Goal: Check status: Check status

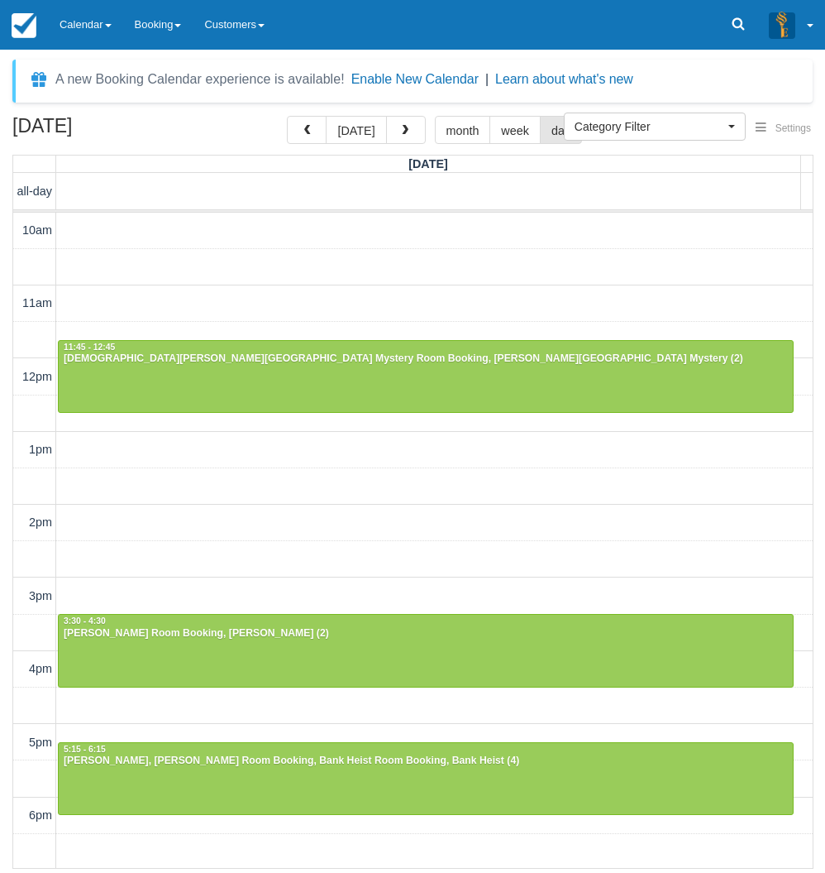
select select
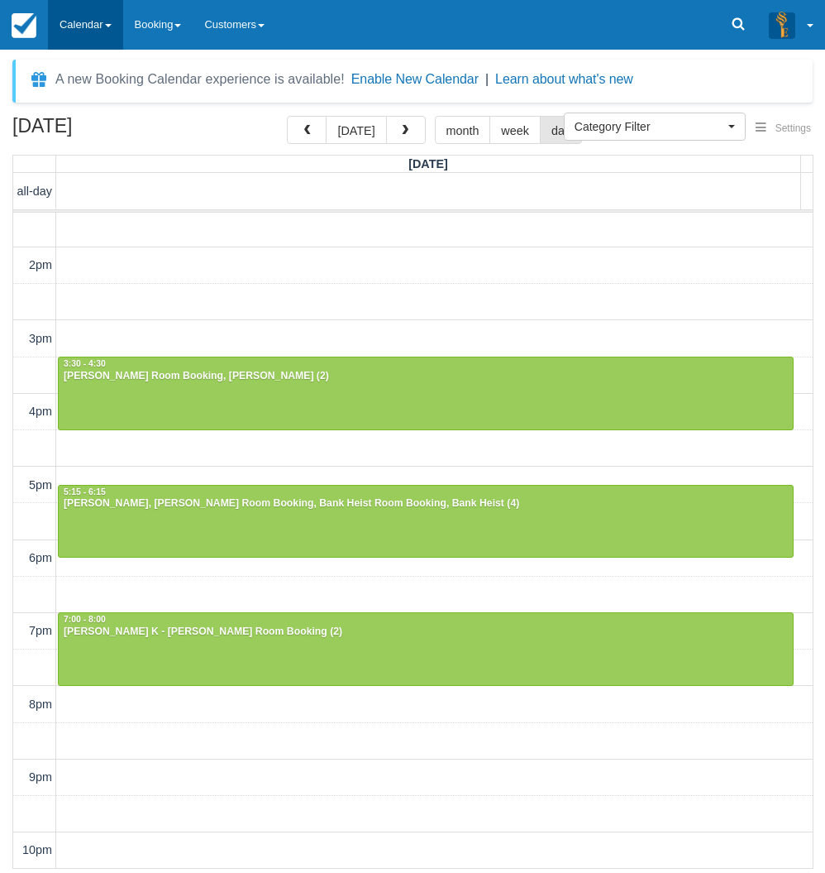
click at [108, 30] on link "Calendar" at bounding box center [85, 25] width 75 height 50
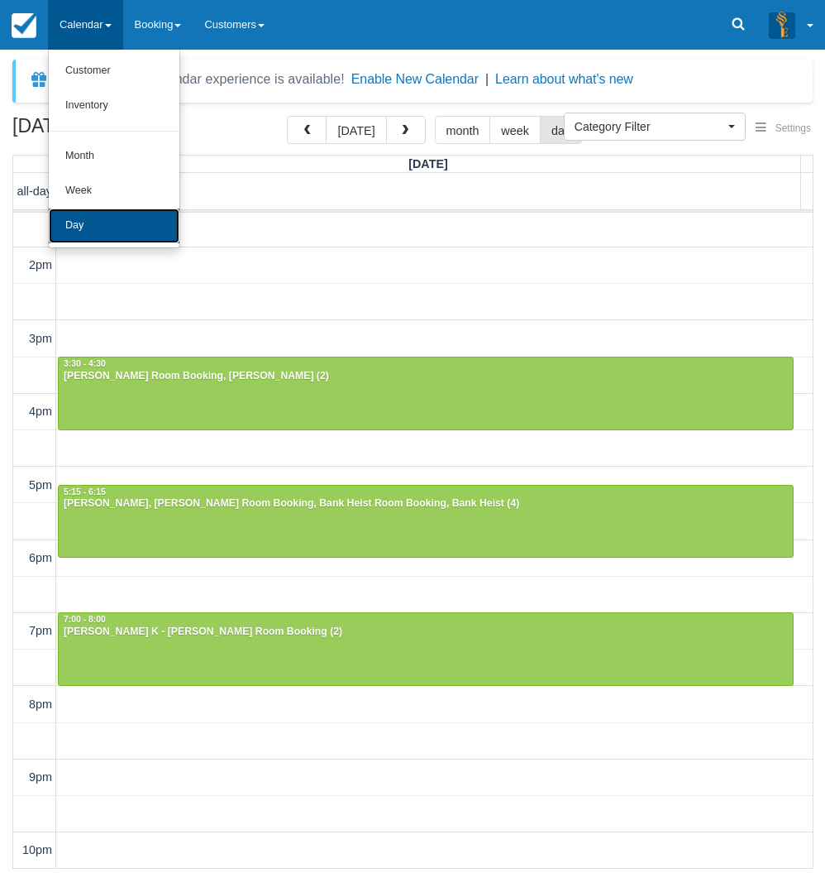
click at [106, 228] on link "Day" at bounding box center [114, 225] width 131 height 35
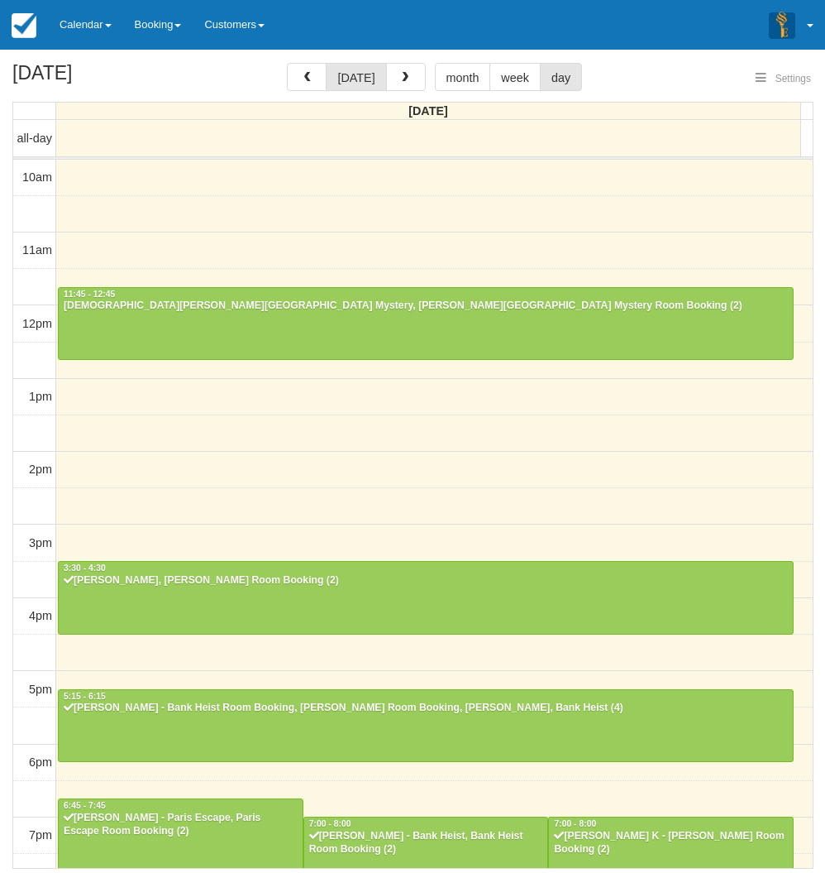
select select
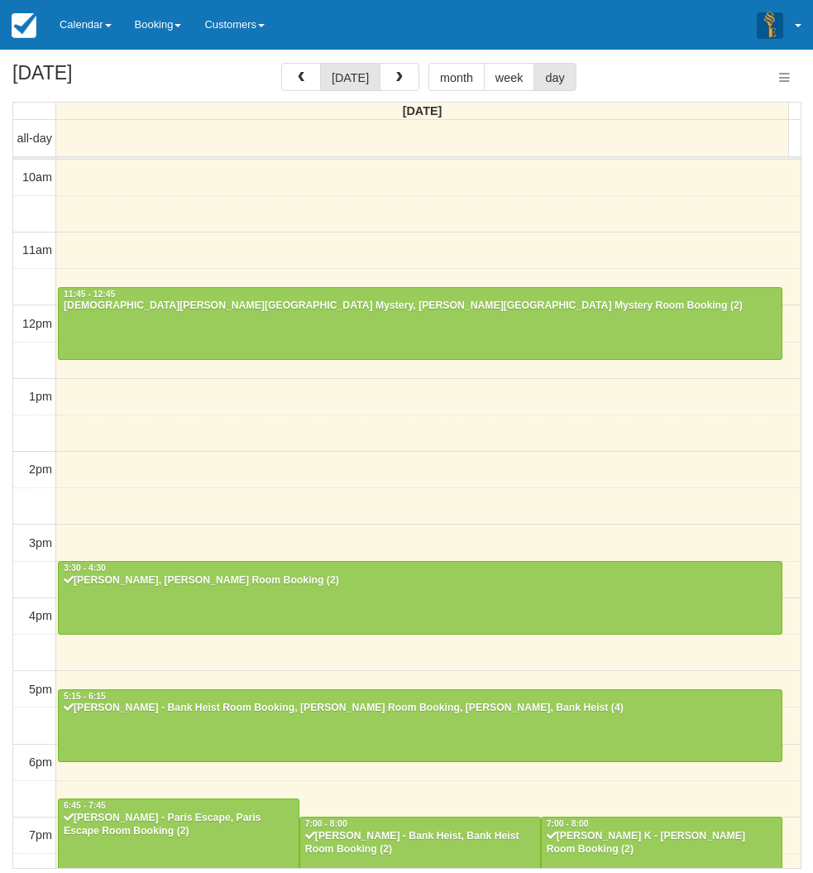
scroll to position [205, 0]
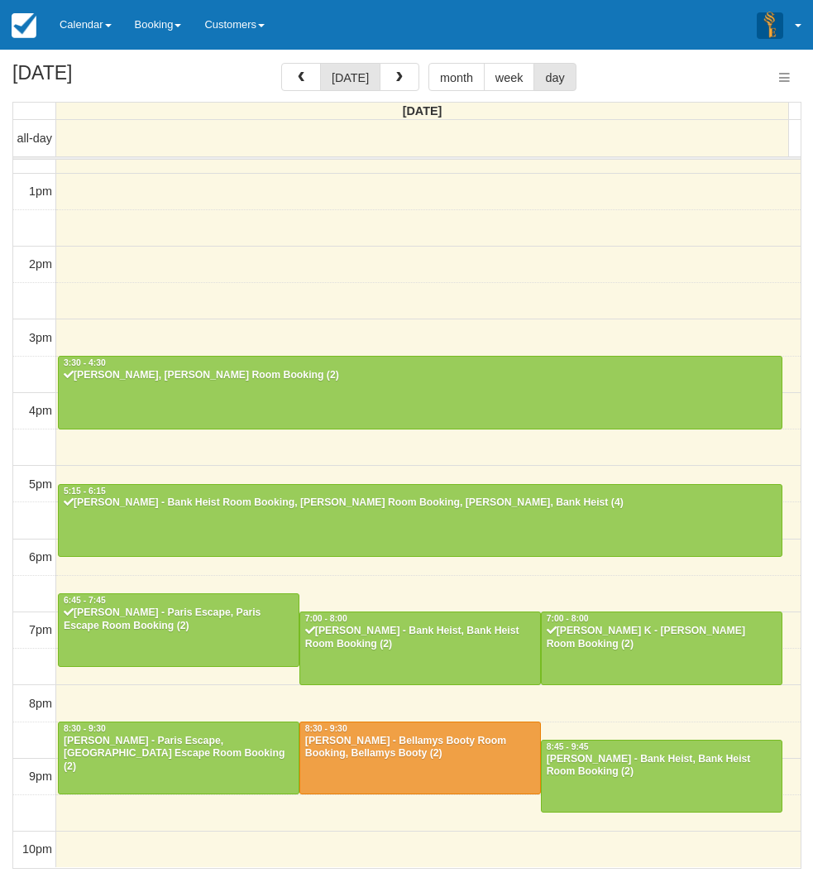
select select
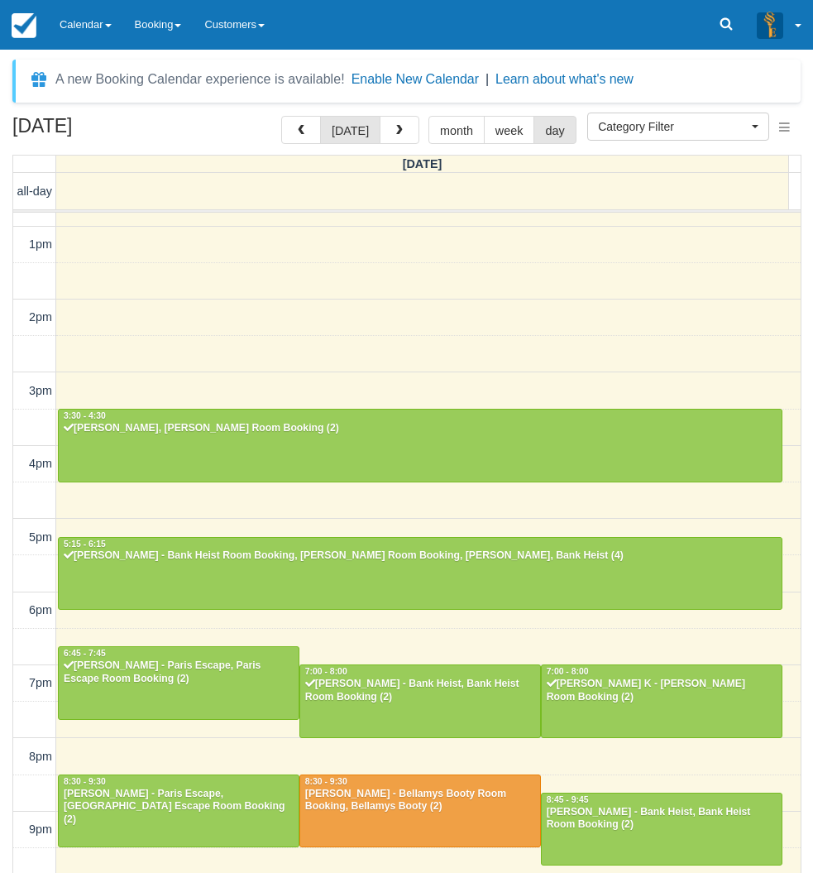
click at [6, 279] on div "[DATE] [DATE] month week day [DATE] all-day 10am 11am 12pm 1pm 2pm 3pm 4pm 5pm …" at bounding box center [406, 519] width 813 height 806
click at [4, 629] on div "[DATE] [DATE] month week day [DATE] all-day 10am 11am 12pm 1pm 2pm 3pm 4pm 5pm …" at bounding box center [406, 519] width 813 height 806
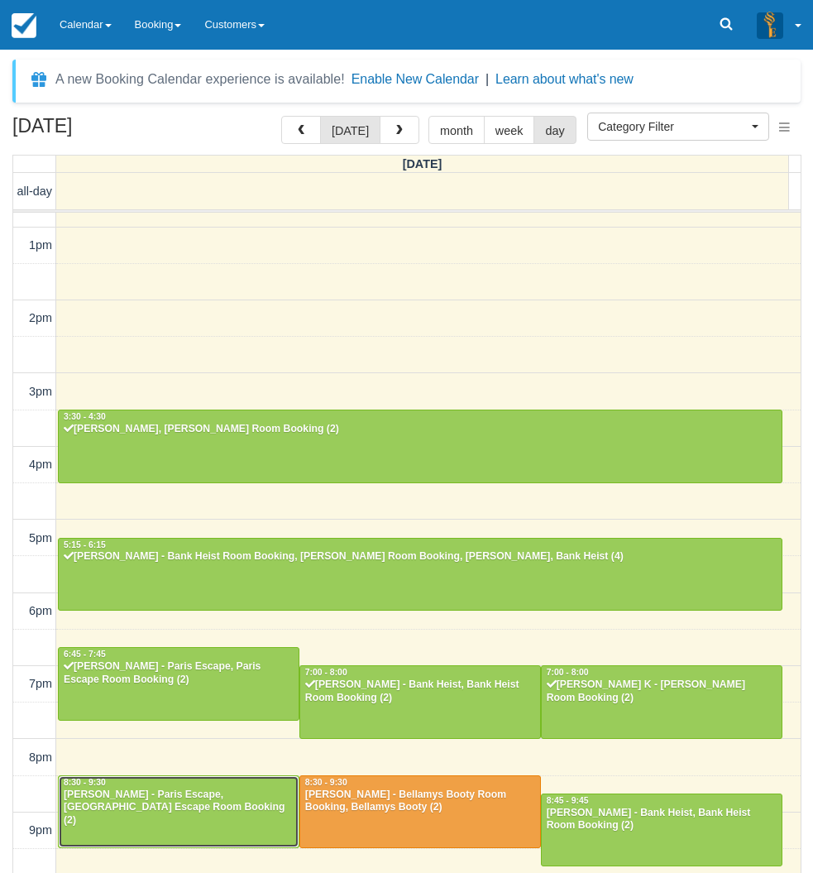
click at [188, 812] on div "[PERSON_NAME] - Paris Escape, [GEOGRAPHIC_DATA] Escape Room Booking (2)" at bounding box center [179, 808] width 232 height 40
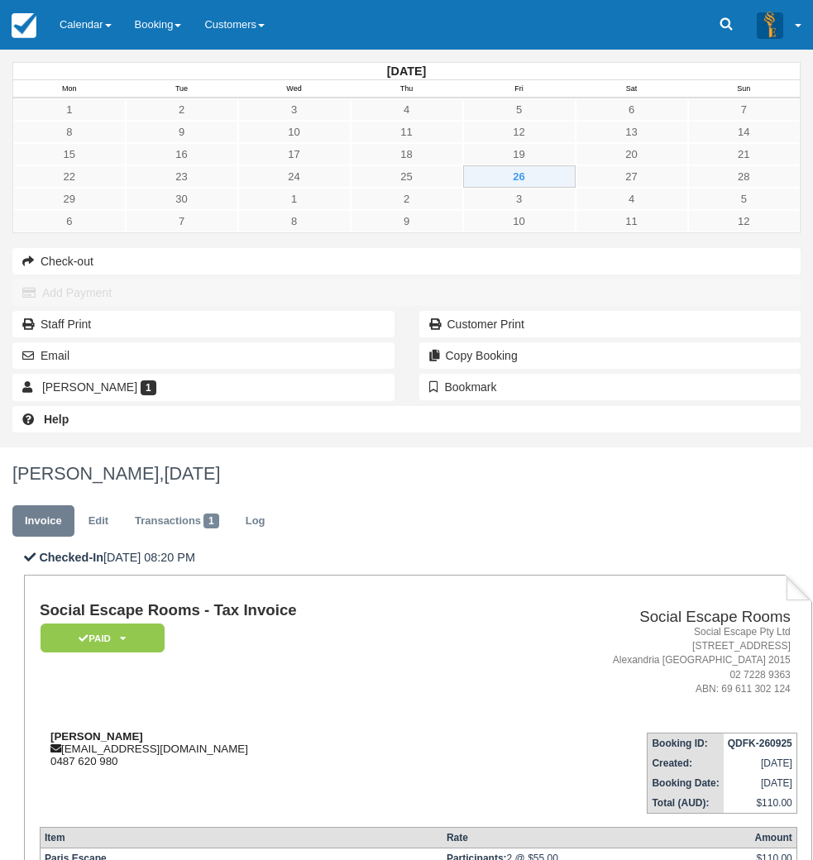
click at [344, 730] on div "[PERSON_NAME] [EMAIL_ADDRESS][DOMAIN_NAME] 0487 620 980" at bounding box center [257, 748] width 434 height 37
click at [337, 730] on div "[PERSON_NAME] [EMAIL_ADDRESS][DOMAIN_NAME] 0487 620 980" at bounding box center [257, 748] width 434 height 37
click at [331, 730] on div "[PERSON_NAME] [EMAIL_ADDRESS][DOMAIN_NAME] 0487 620 980" at bounding box center [257, 748] width 434 height 37
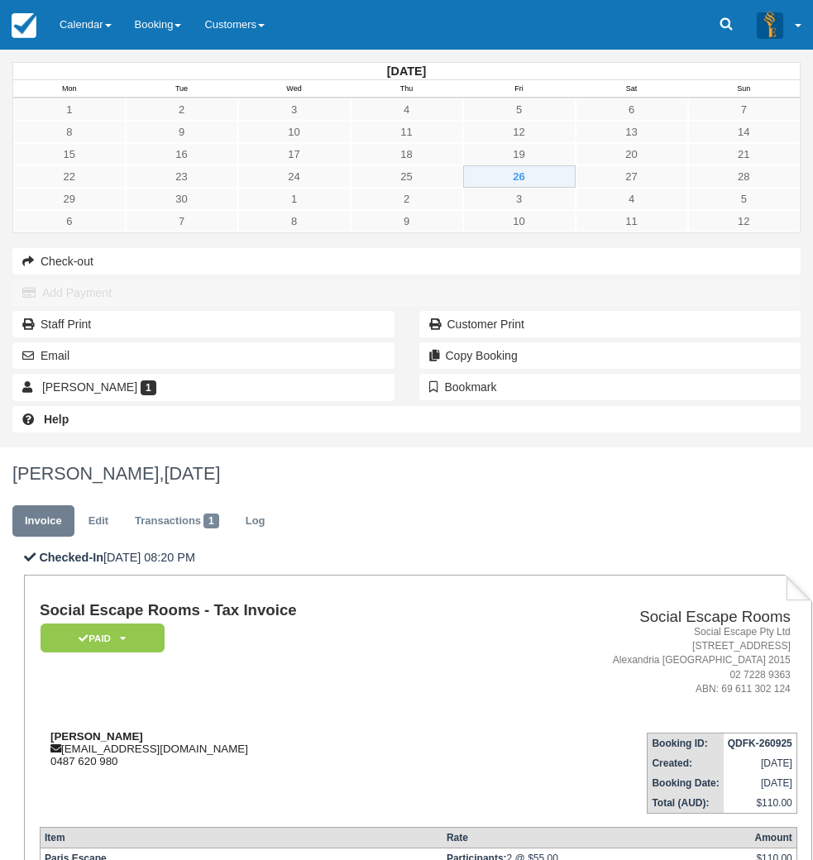
click at [326, 730] on div "[PERSON_NAME] [EMAIL_ADDRESS][DOMAIN_NAME] 0487 620 980" at bounding box center [257, 748] width 434 height 37
click at [143, 730] on strong "[PERSON_NAME]" at bounding box center [96, 736] width 93 height 12
copy div "[PERSON_NAME]"
